Goal: Task Accomplishment & Management: Use online tool/utility

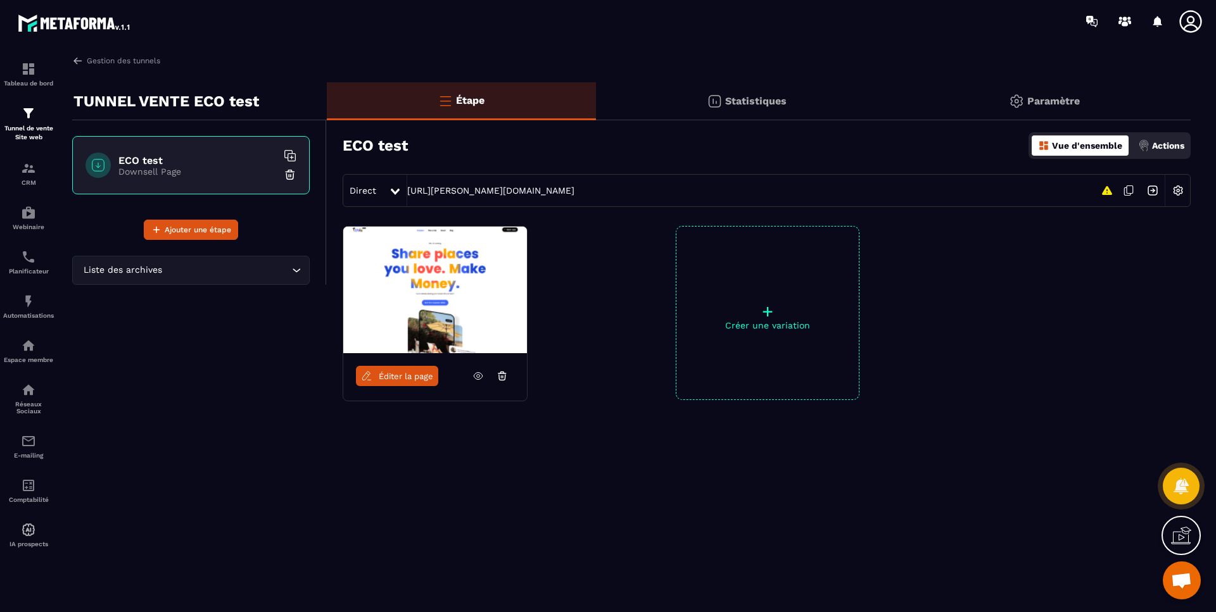
click at [493, 276] on img at bounding box center [435, 290] width 184 height 127
click at [132, 160] on h6 "ECO test" at bounding box center [197, 160] width 158 height 12
click at [1052, 106] on p "Paramètre" at bounding box center [1053, 101] width 53 height 12
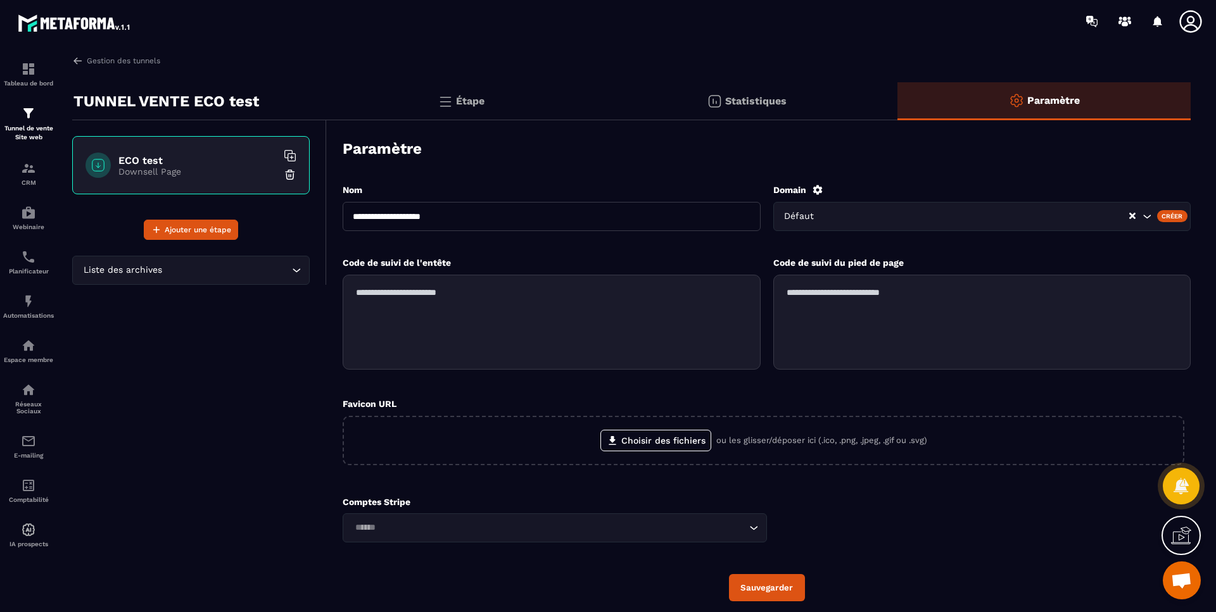
click at [788, 103] on div "Statistiques" at bounding box center [747, 101] width 302 height 38
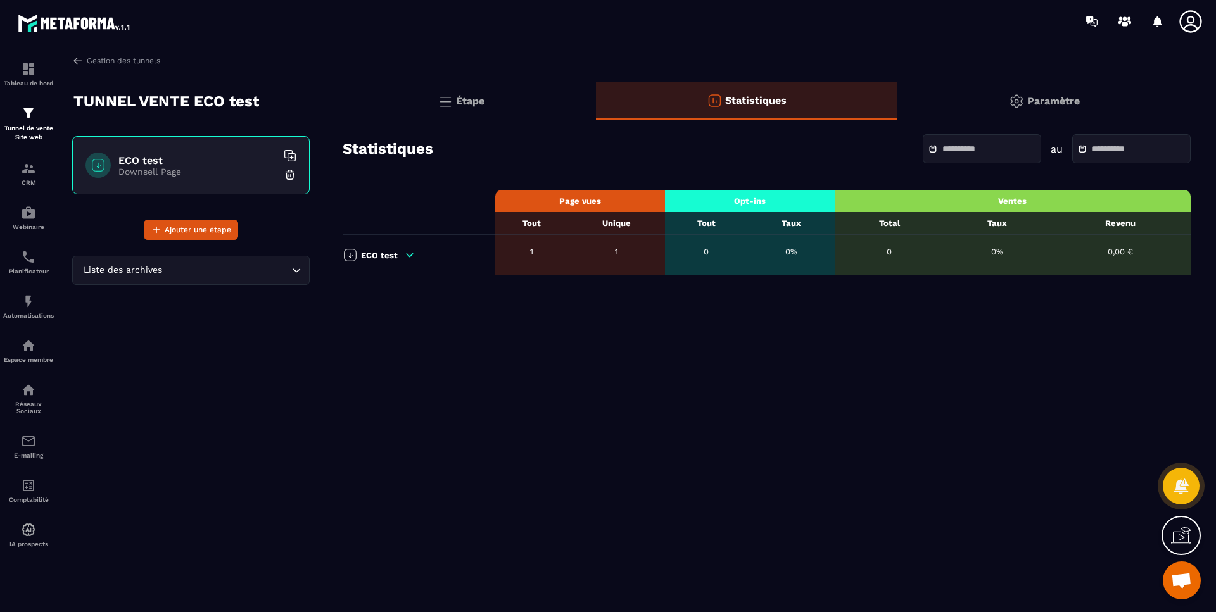
click at [484, 104] on p "Étape" at bounding box center [470, 101] width 28 height 12
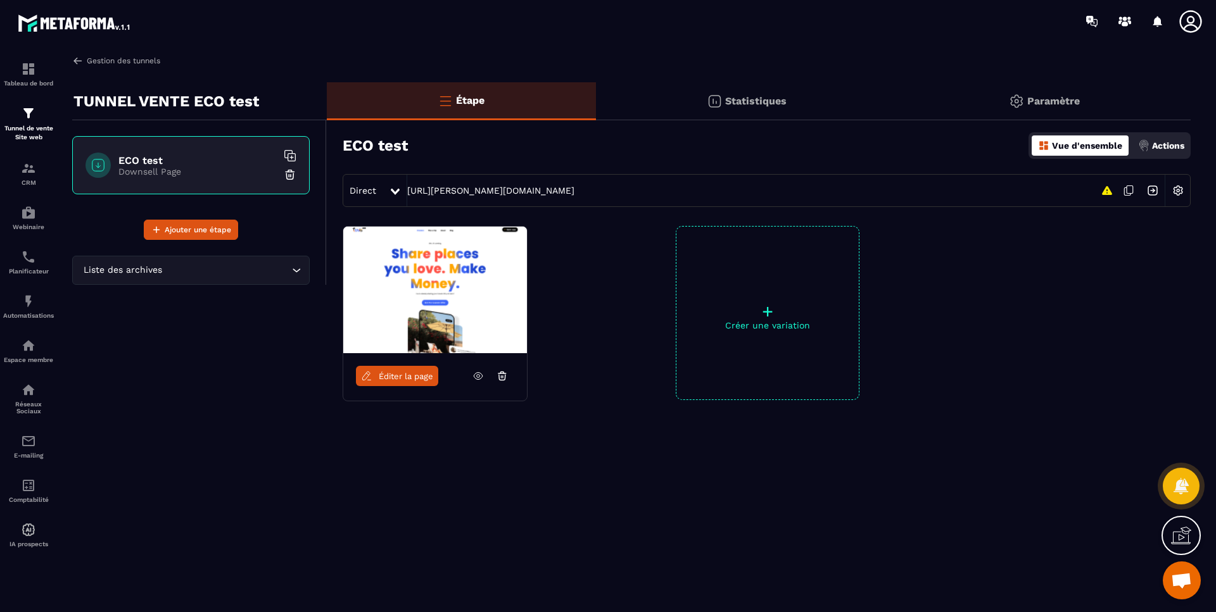
click at [139, 58] on link "Gestion des tunnels" at bounding box center [116, 60] width 88 height 11
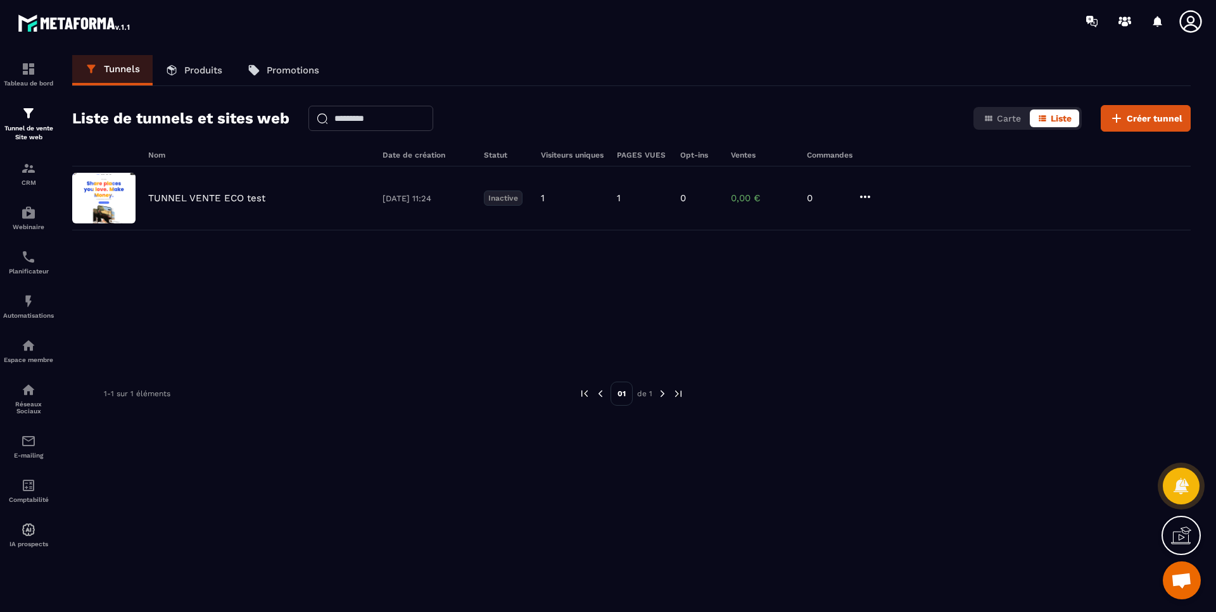
click at [874, 192] on div "TUNNEL VENTE ECO test [DATE] 11:24 Inactive 1 1 0 0,00 € 0" at bounding box center [631, 199] width 1118 height 64
click at [863, 198] on icon at bounding box center [864, 196] width 15 height 15
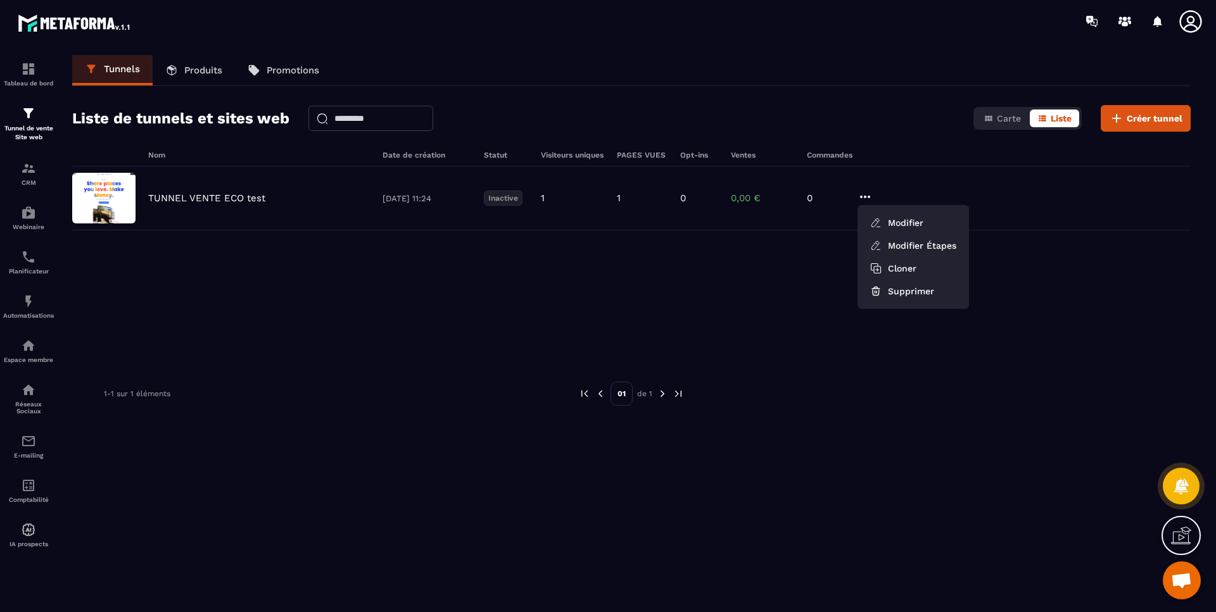
click at [917, 293] on button "Supprimer" at bounding box center [912, 291] width 101 height 23
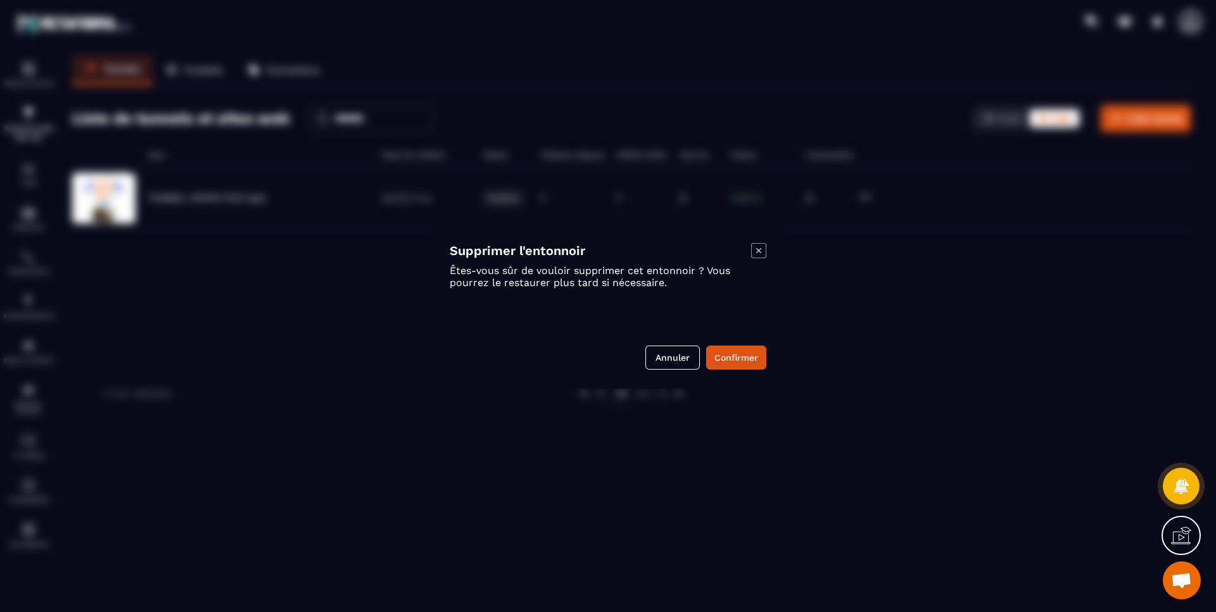
click at [745, 358] on button "Confirmer" at bounding box center [736, 358] width 60 height 24
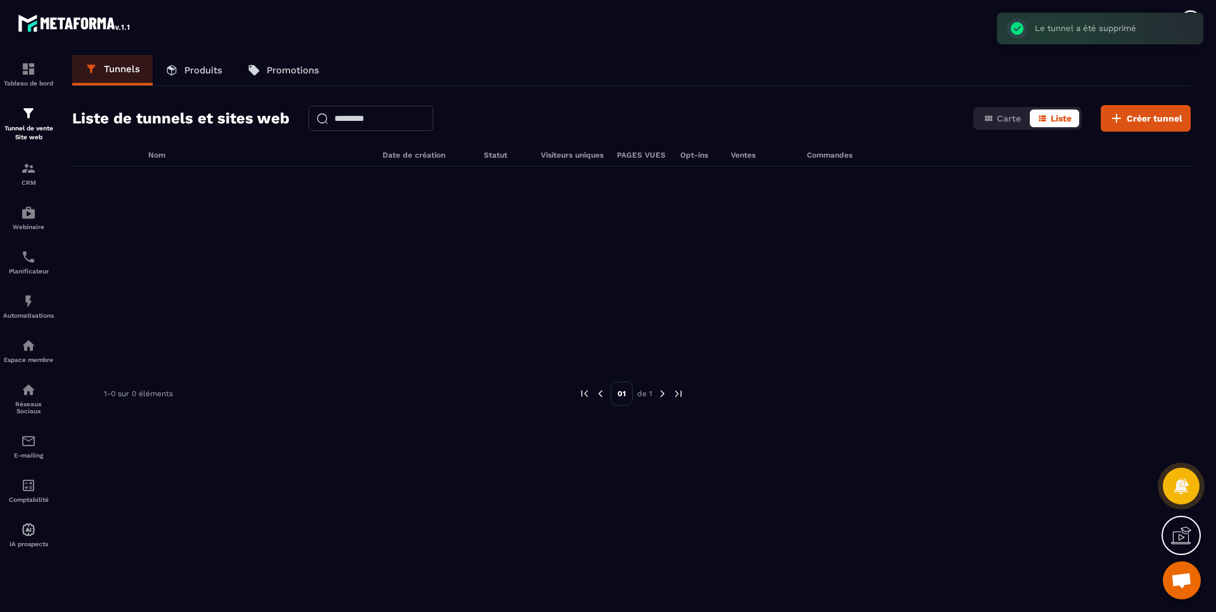
click at [208, 68] on p "Produits" at bounding box center [203, 70] width 38 height 11
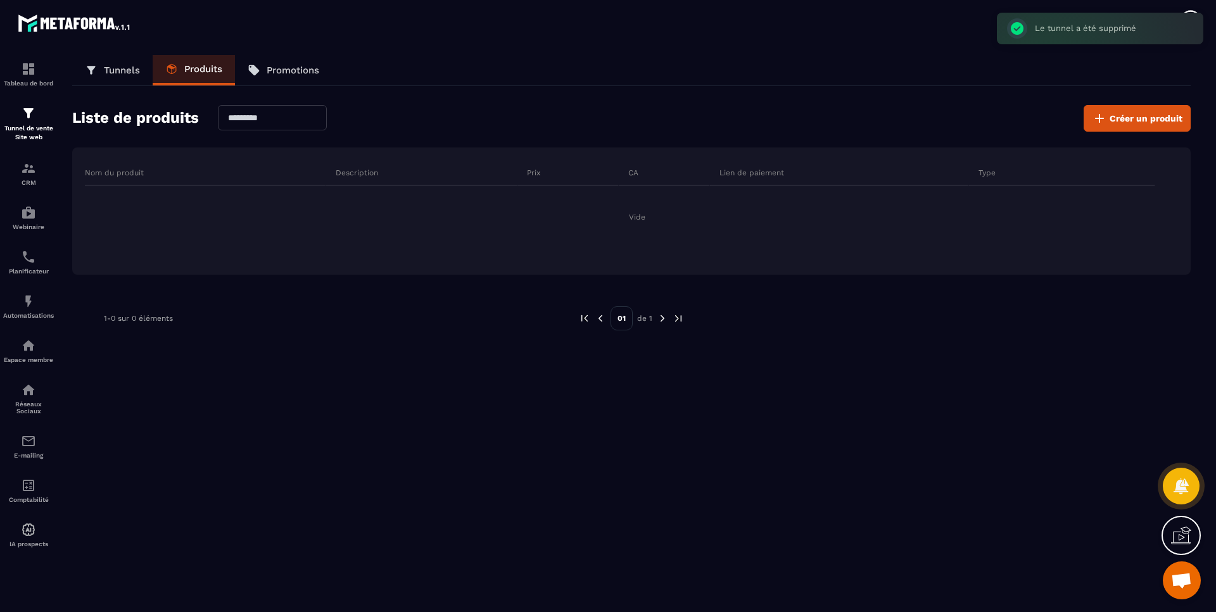
click at [291, 66] on p "Promotions" at bounding box center [293, 70] width 53 height 11
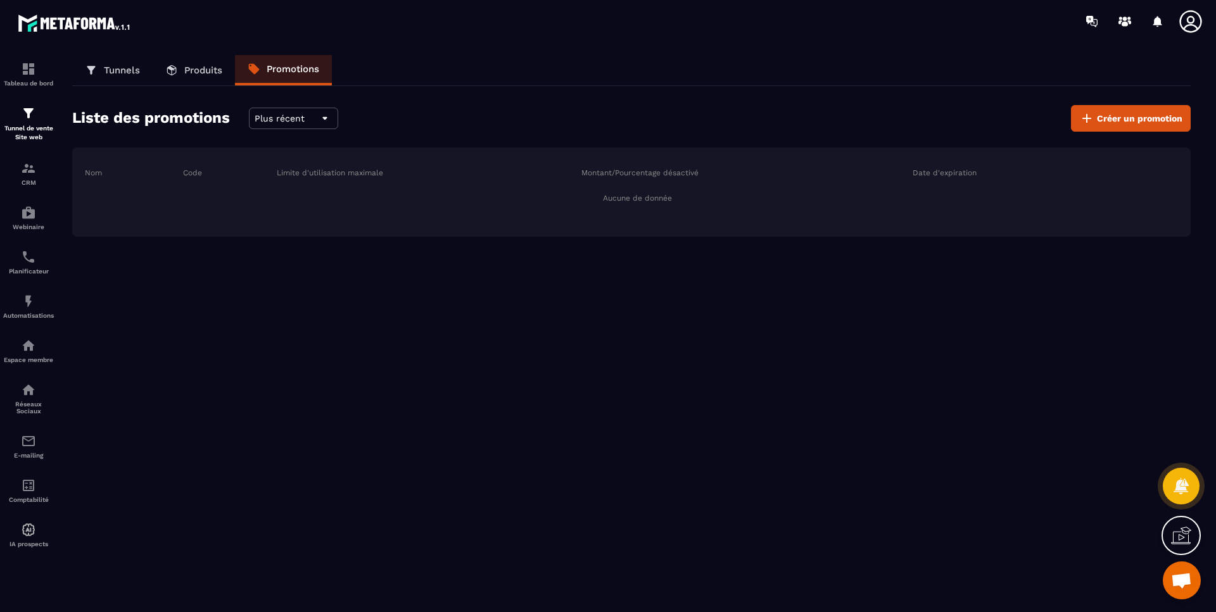
click at [118, 69] on p "Tunnels" at bounding box center [122, 70] width 36 height 11
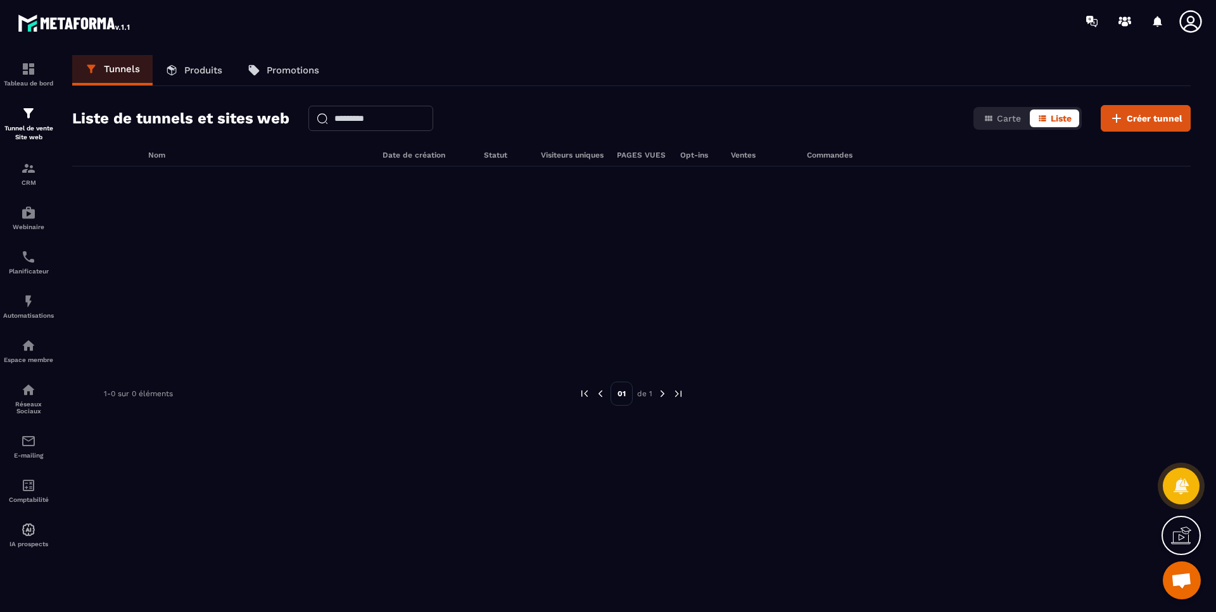
click at [1162, 119] on span "Créer tunnel" at bounding box center [1154, 118] width 56 height 13
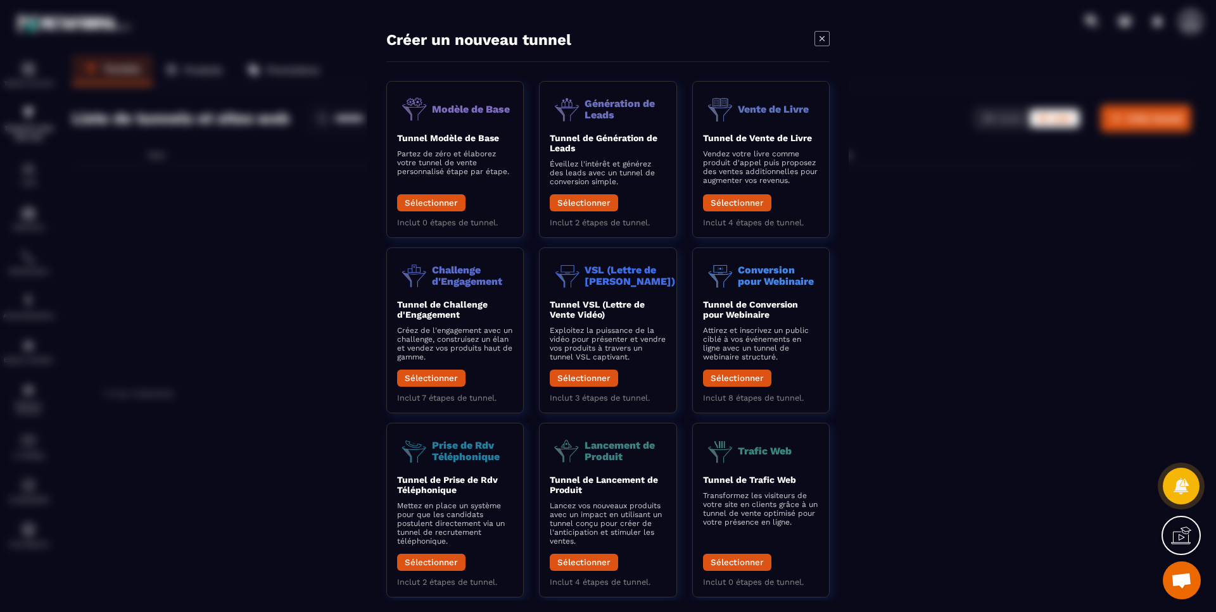
click at [745, 201] on button "Sélectionner" at bounding box center [737, 202] width 68 height 17
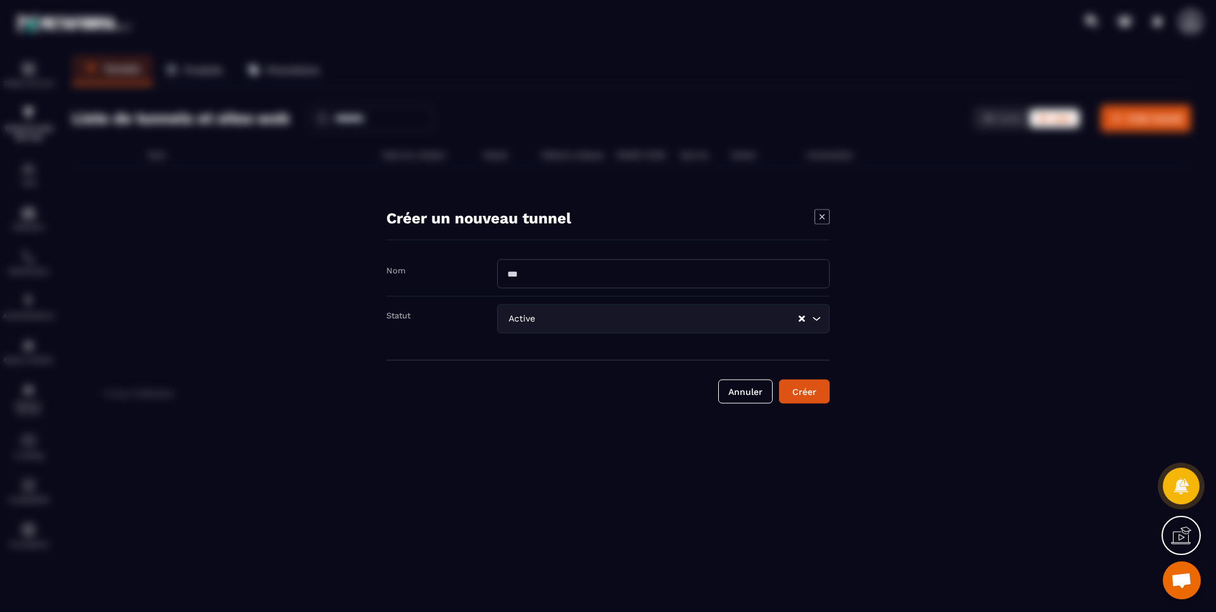
click at [545, 272] on input "Modal window" at bounding box center [663, 273] width 332 height 29
type input "**********"
click at [819, 391] on div "Créer" at bounding box center [804, 391] width 34 height 13
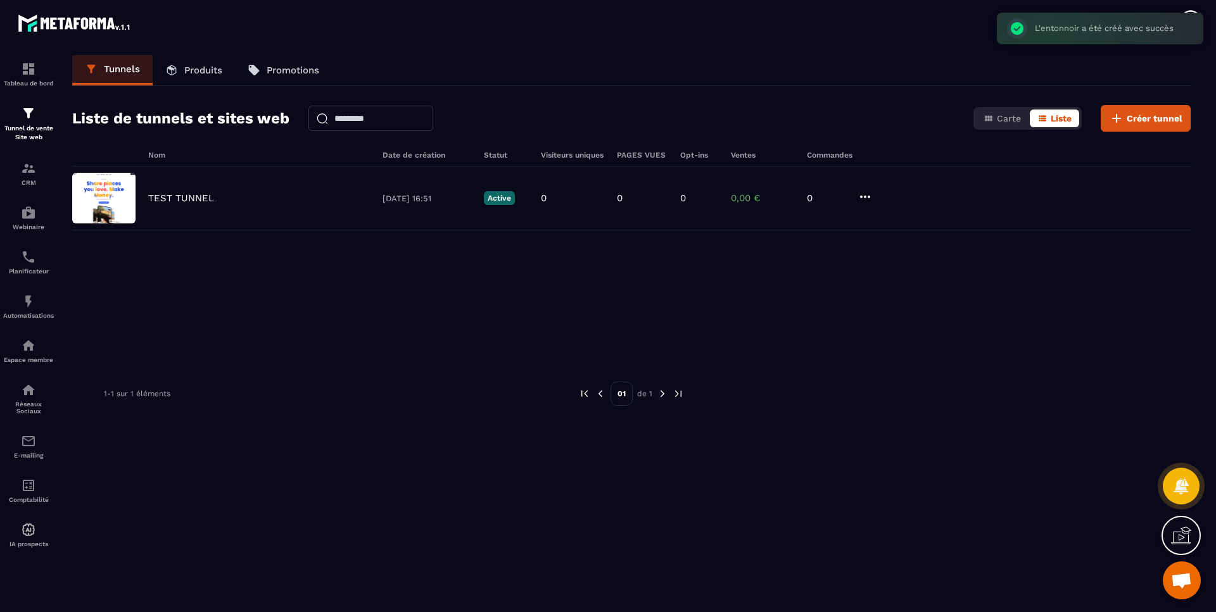
click at [193, 193] on p "TEST TUNNEL" at bounding box center [181, 197] width 66 height 11
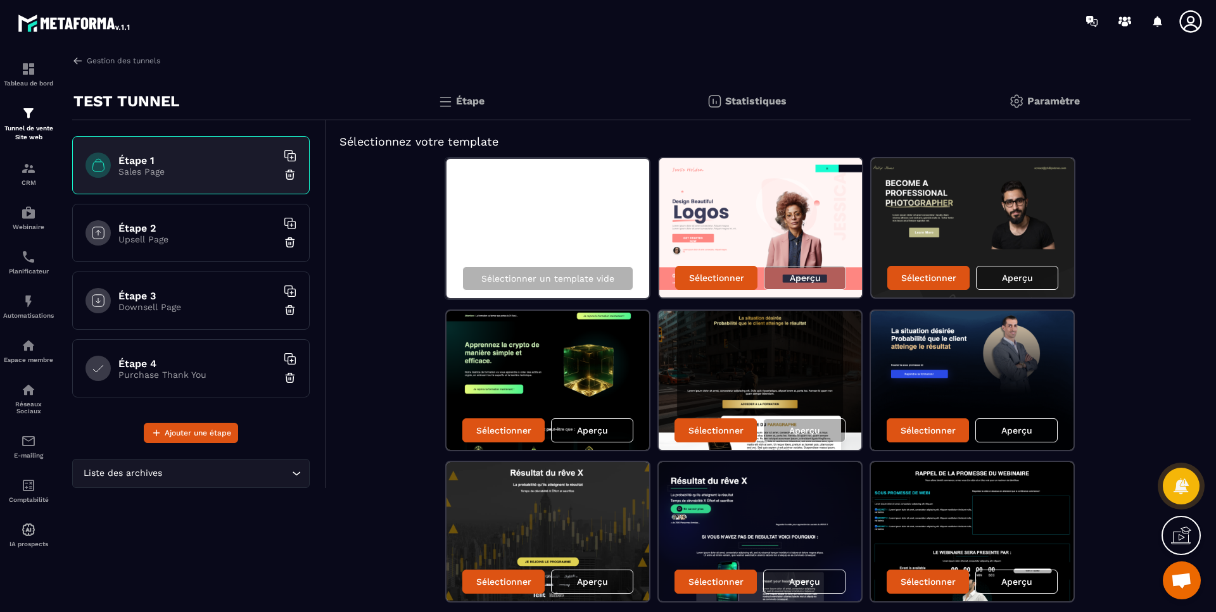
click at [198, 237] on p "Upsell Page" at bounding box center [197, 239] width 158 height 10
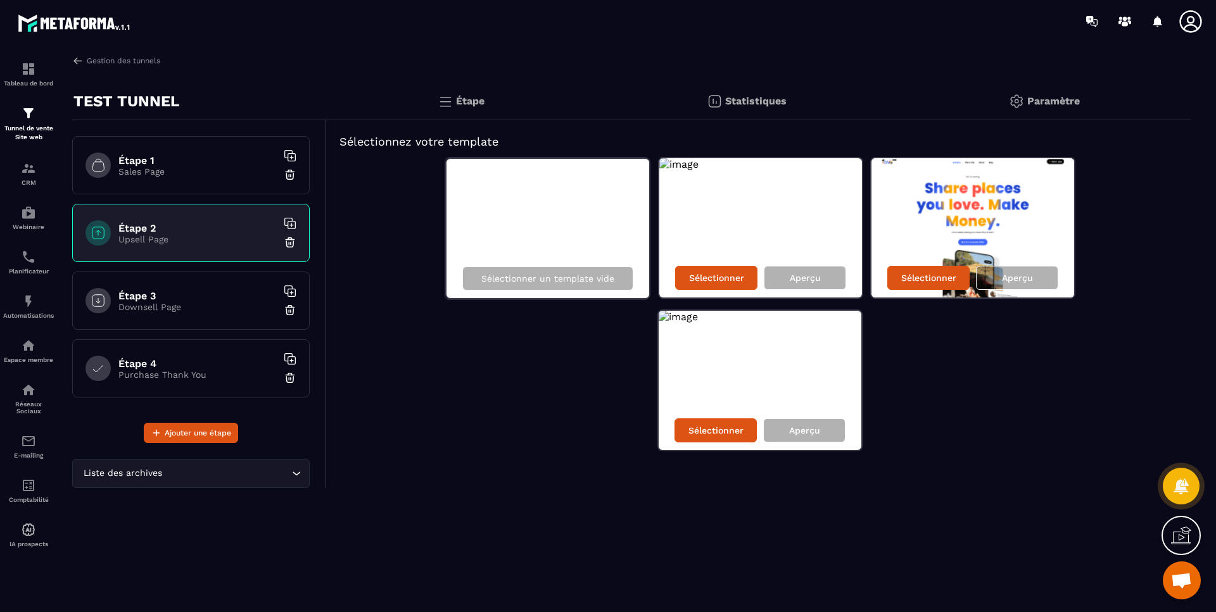
click at [161, 310] on p "Downsell Page" at bounding box center [197, 307] width 158 height 10
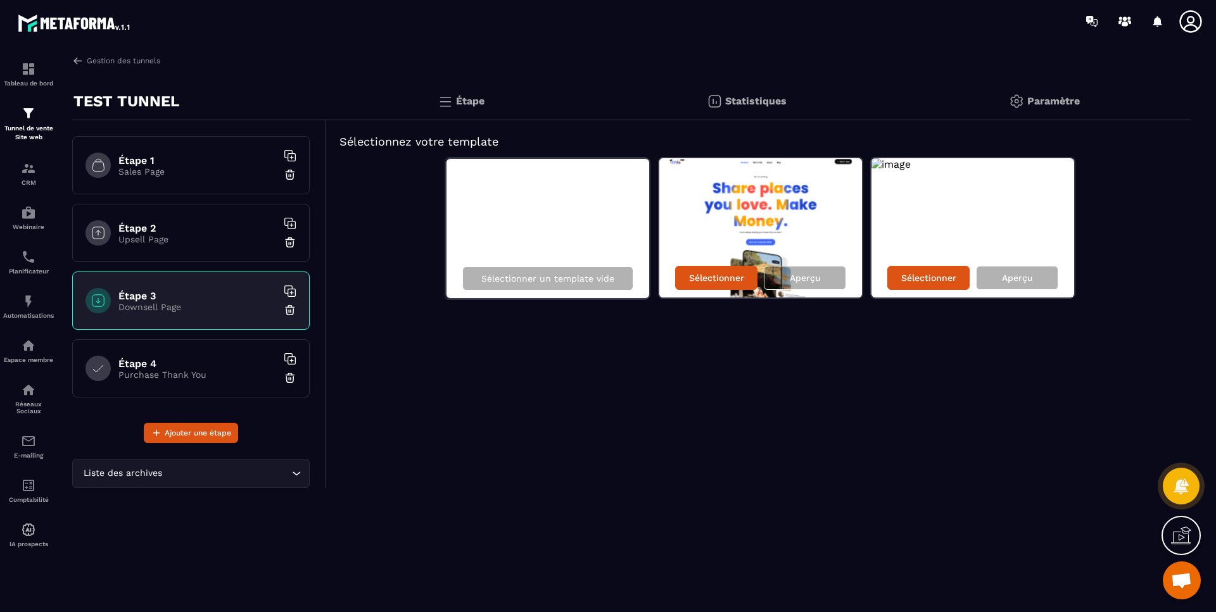
click at [161, 350] on div "Étape 4 Purchase Thank You" at bounding box center [190, 368] width 237 height 58
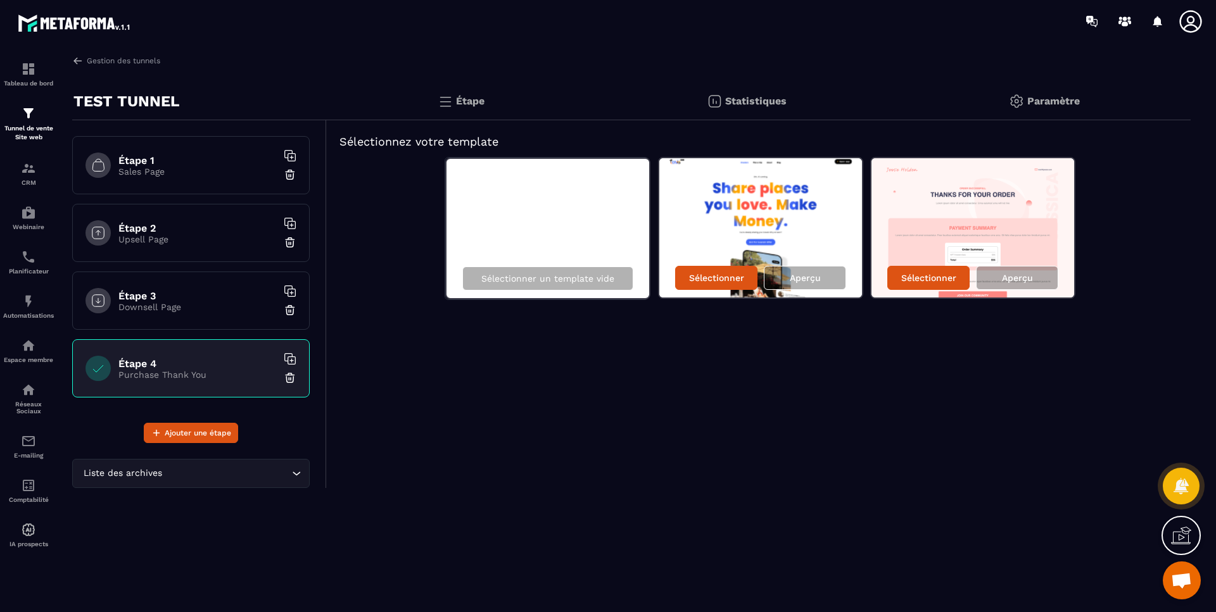
click at [211, 147] on div "Étape 1 Sales Page" at bounding box center [190, 165] width 237 height 58
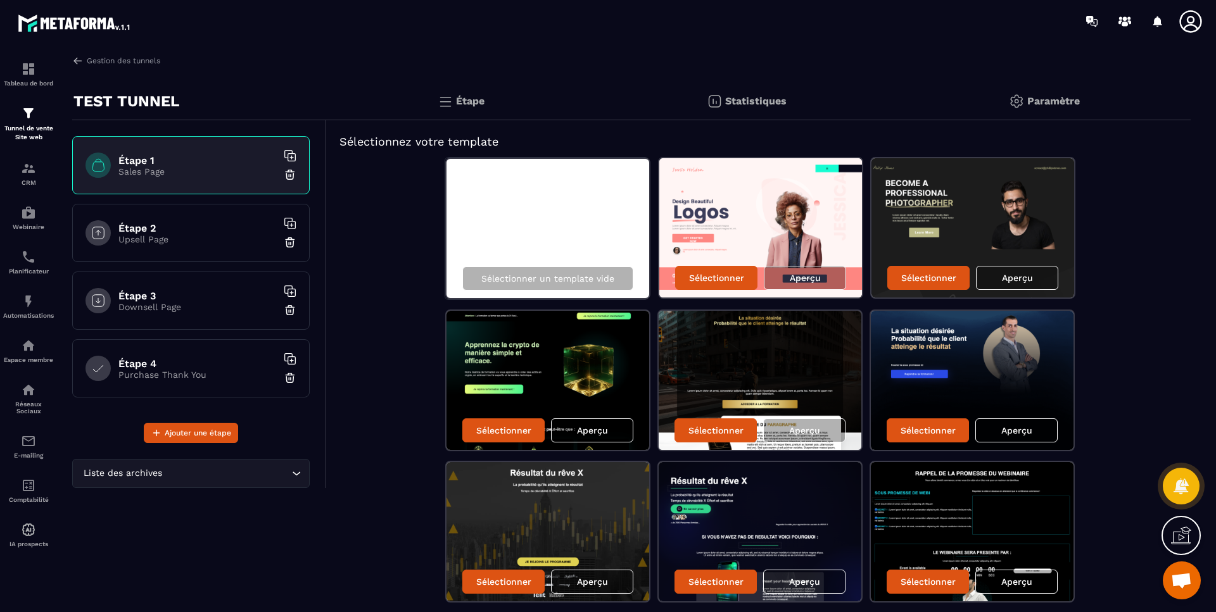
click at [714, 278] on p "Sélectionner" at bounding box center [716, 278] width 55 height 10
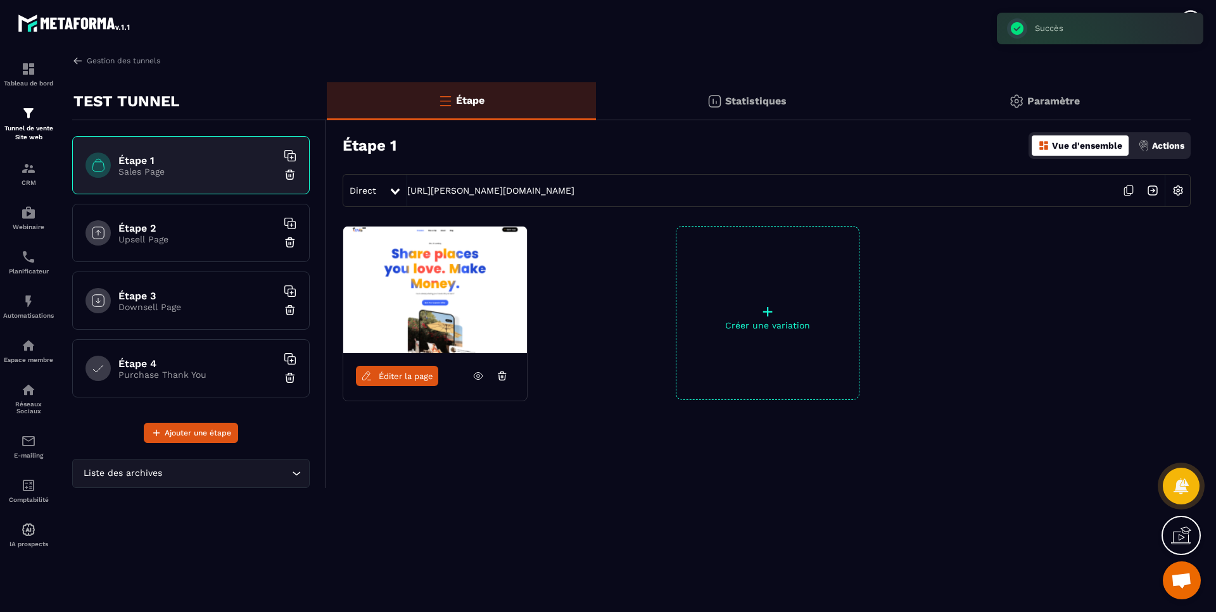
click at [206, 239] on p "Upsell Page" at bounding box center [197, 239] width 158 height 10
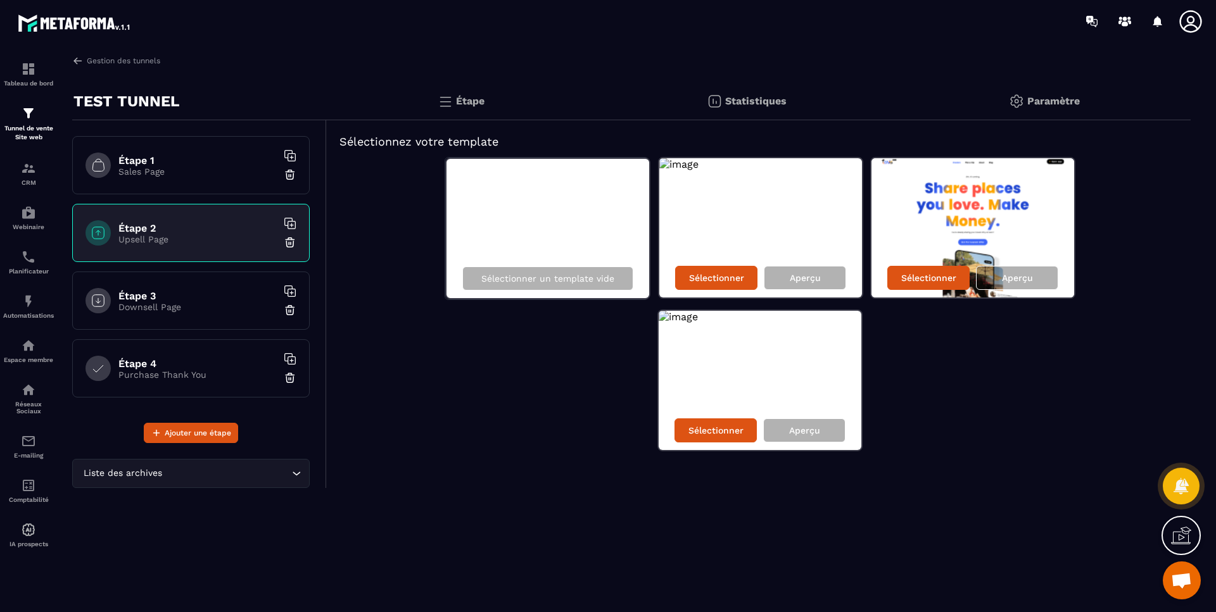
click at [253, 305] on p "Downsell Page" at bounding box center [197, 307] width 158 height 10
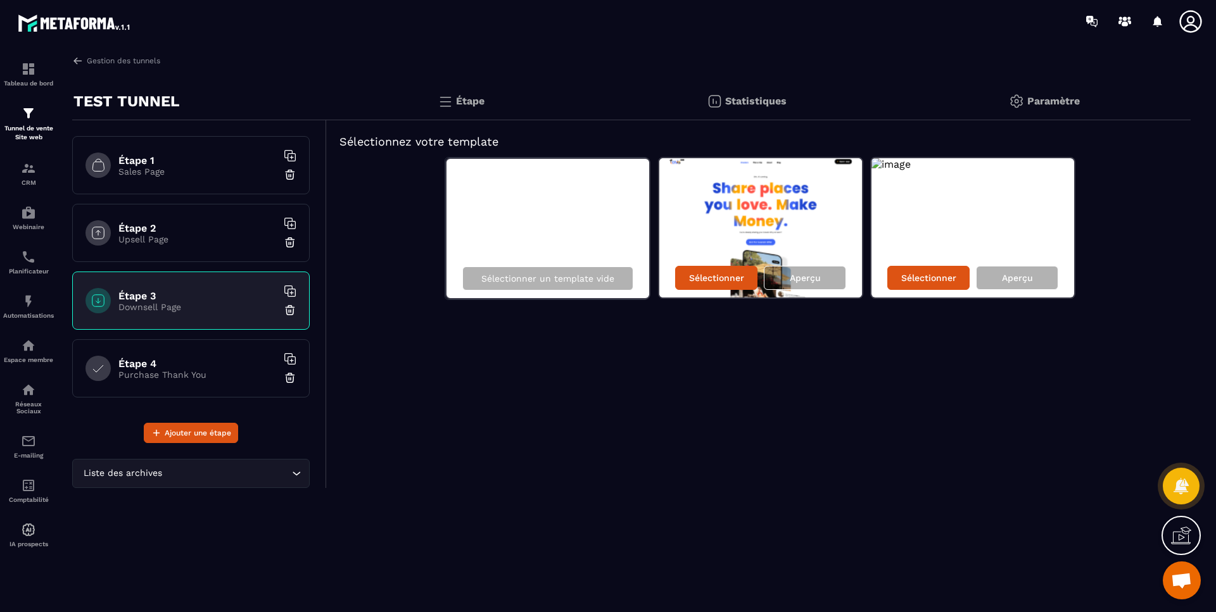
click at [230, 353] on div "Étape 4 Purchase Thank You" at bounding box center [190, 368] width 237 height 58
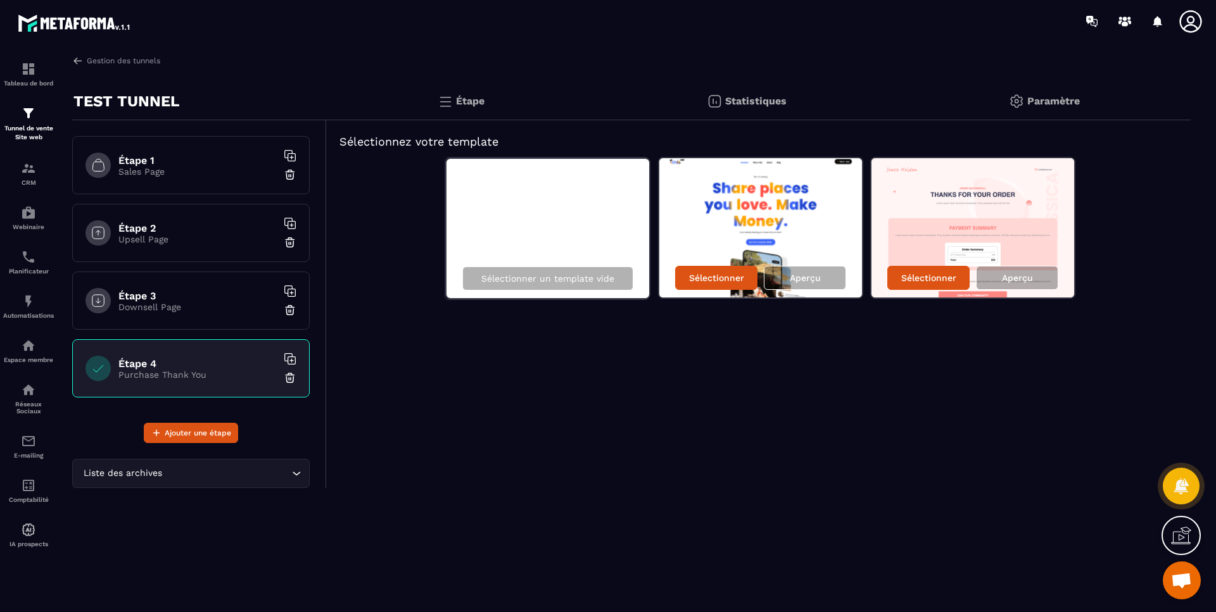
click at [187, 158] on h6 "Étape 1" at bounding box center [197, 160] width 158 height 12
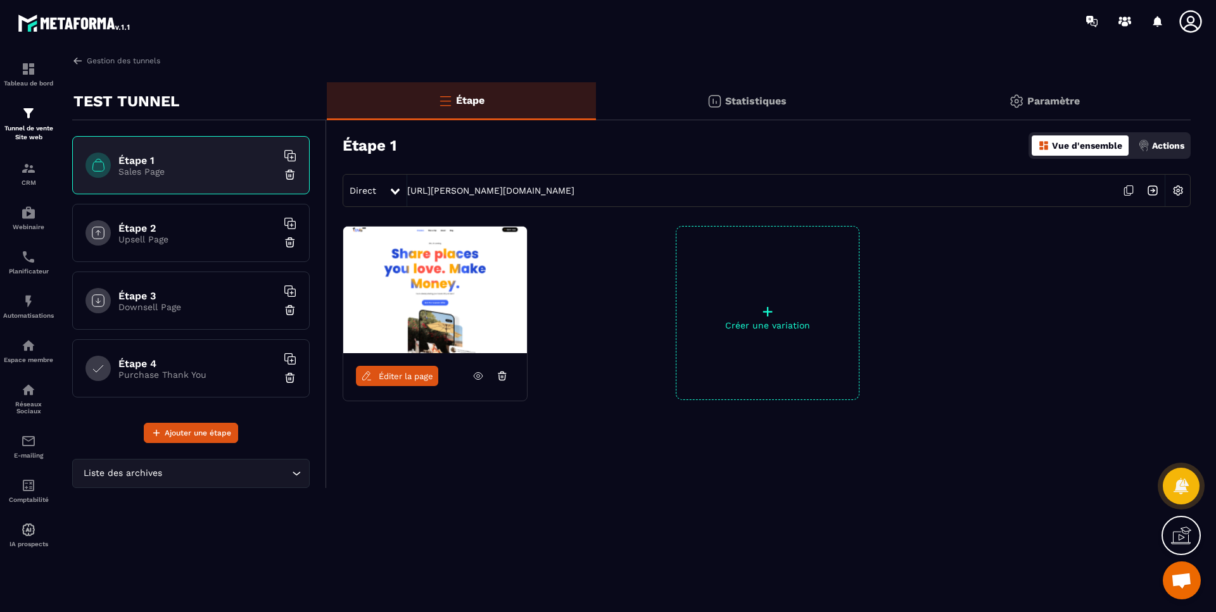
click at [398, 372] on span "Éditer la page" at bounding box center [406, 376] width 54 height 9
